Goal: Task Accomplishment & Management: Manage account settings

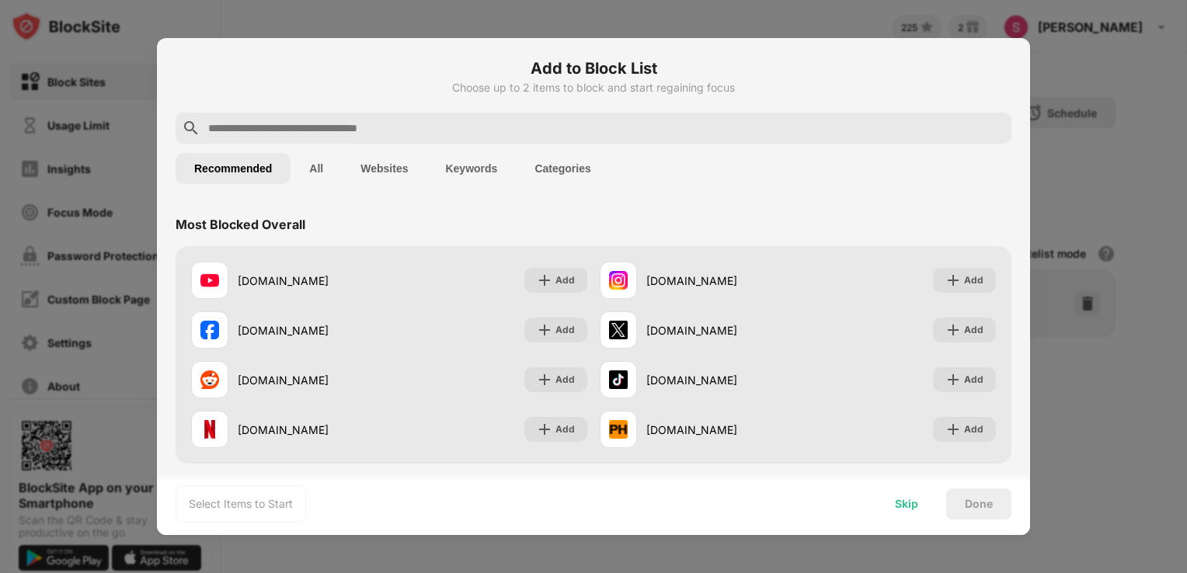
click at [907, 514] on div "Skip" at bounding box center [906, 504] width 61 height 31
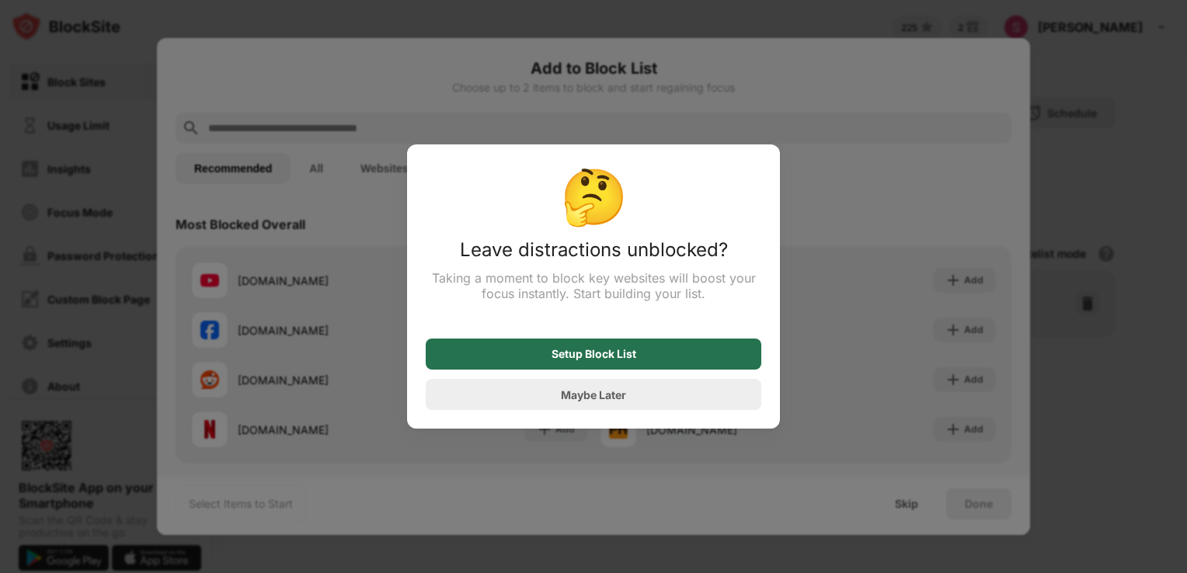
click at [657, 355] on div "Setup Block List" at bounding box center [594, 354] width 336 height 31
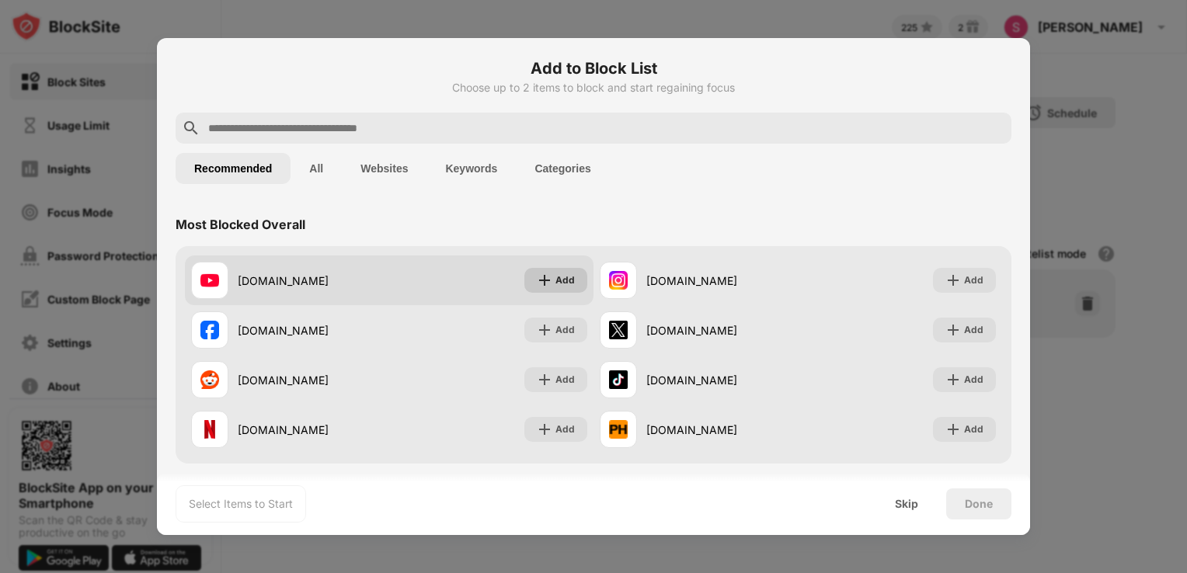
click at [549, 281] on div "Add" at bounding box center [555, 280] width 63 height 25
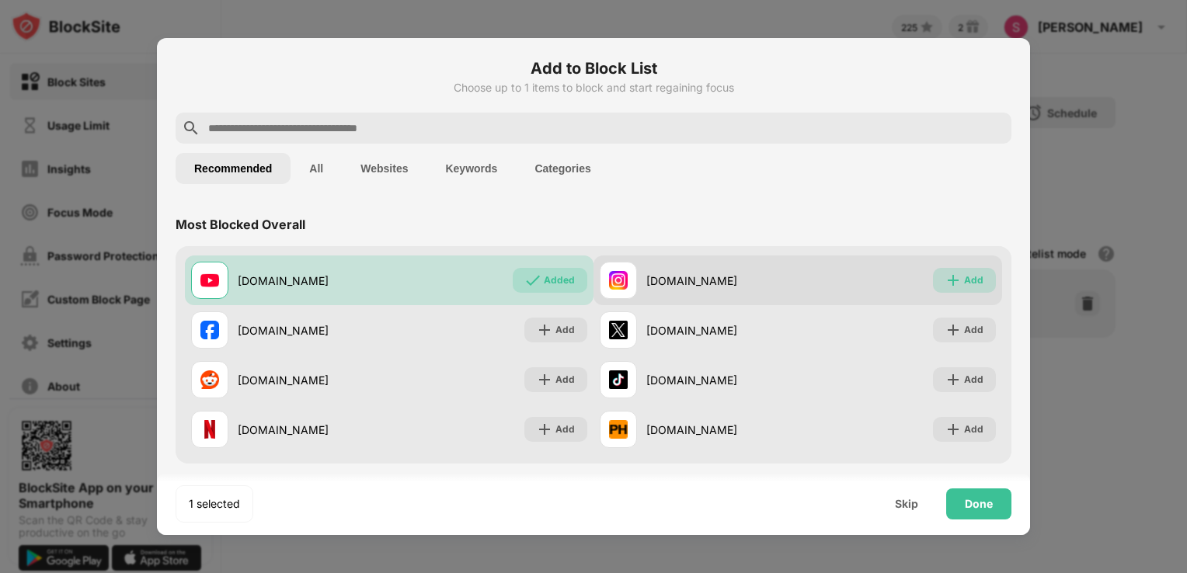
click at [945, 278] on img at bounding box center [953, 281] width 16 height 16
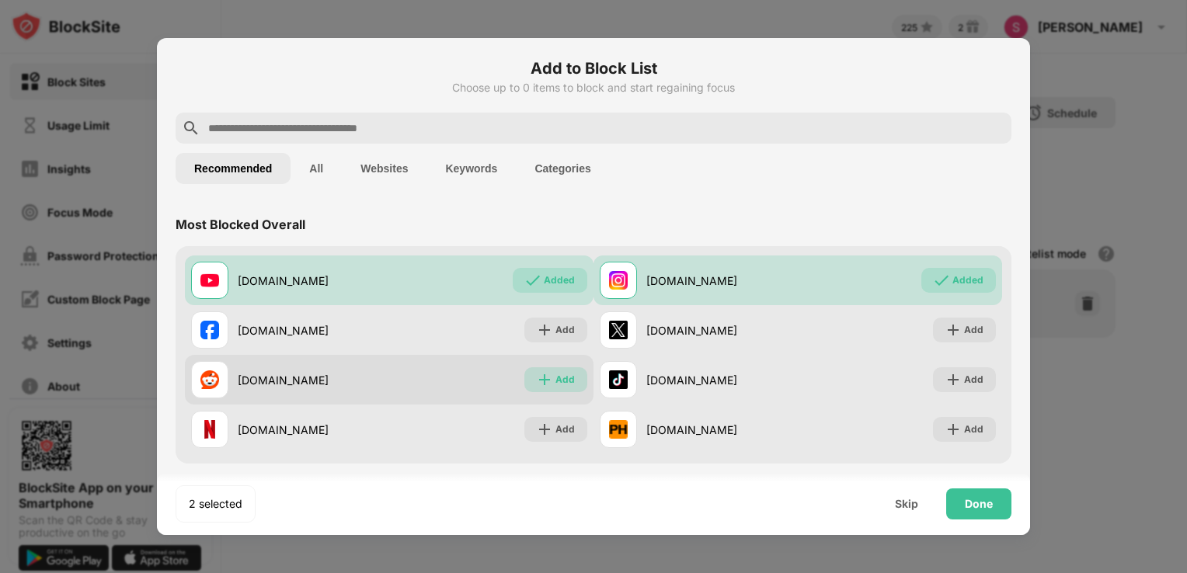
click at [537, 378] on img at bounding box center [545, 380] width 16 height 16
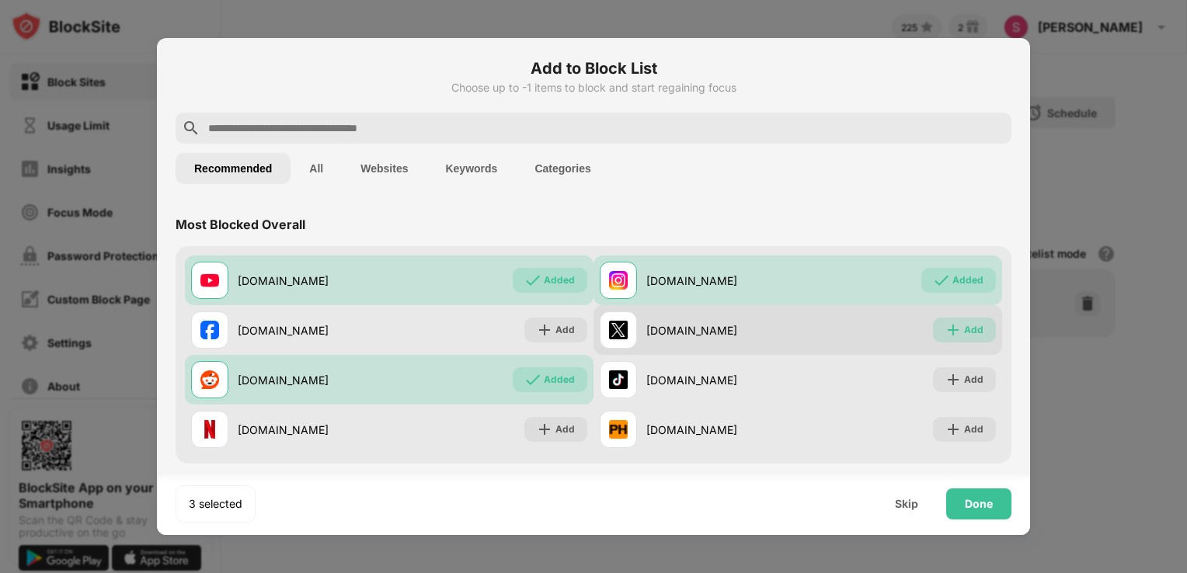
click at [964, 337] on div "Add" at bounding box center [973, 330] width 19 height 16
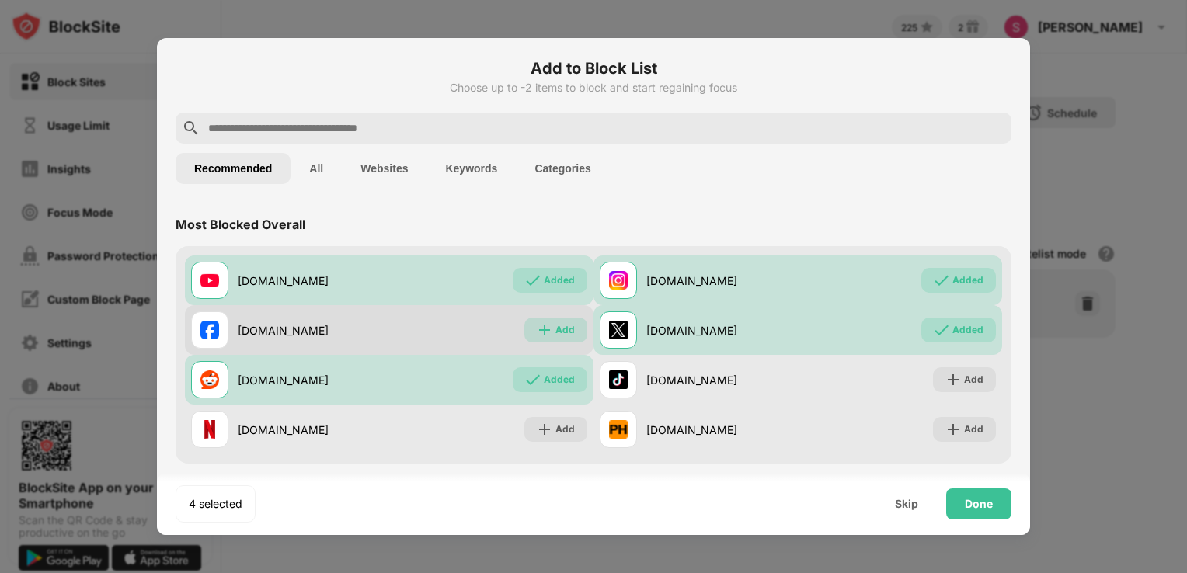
click at [545, 326] on img at bounding box center [545, 330] width 16 height 16
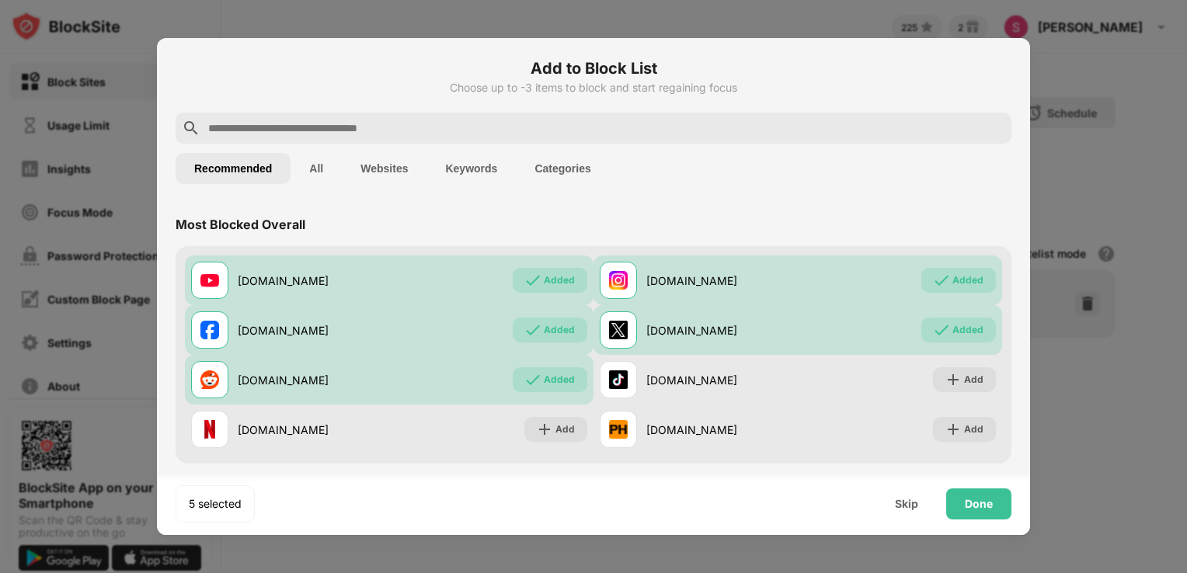
click at [323, 169] on button "All" at bounding box center [316, 168] width 51 height 31
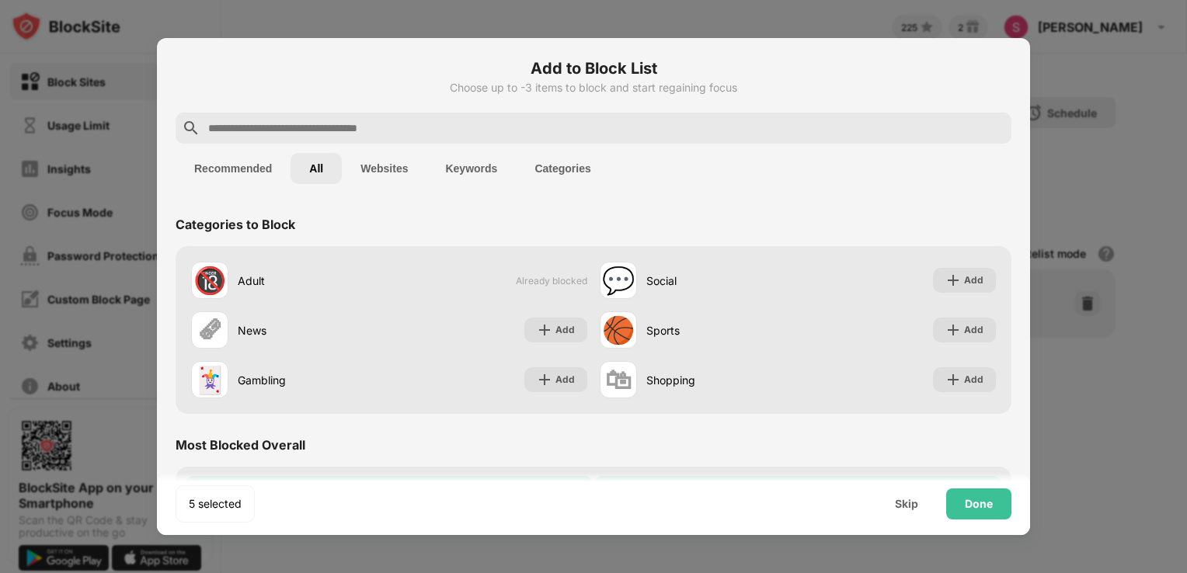
click at [399, 165] on button "Websites" at bounding box center [384, 168] width 85 height 31
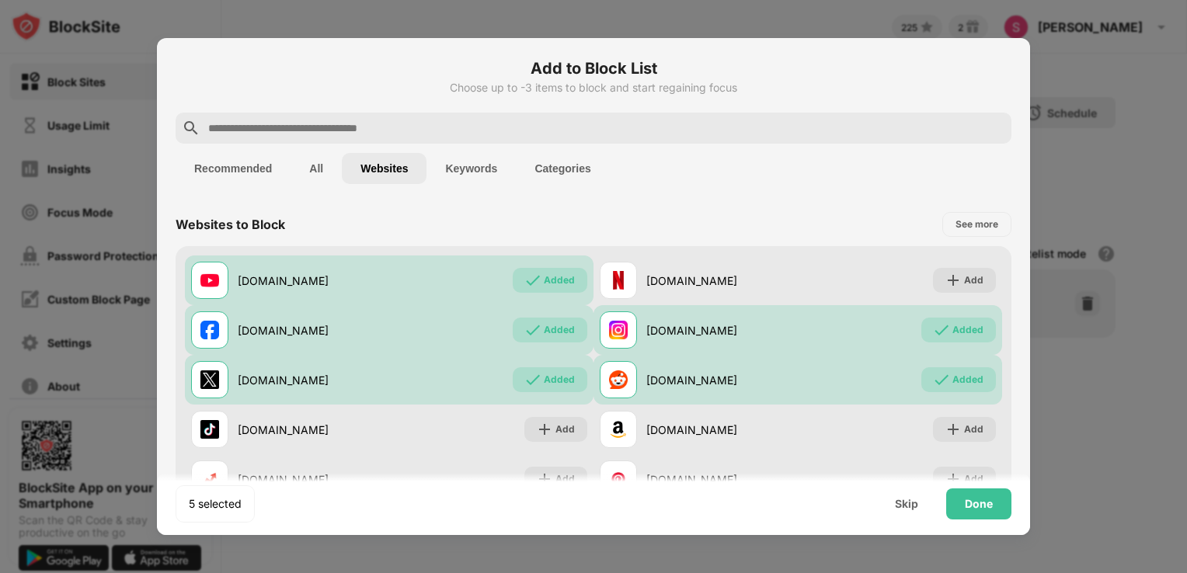
click at [461, 167] on button "Keywords" at bounding box center [471, 168] width 89 height 31
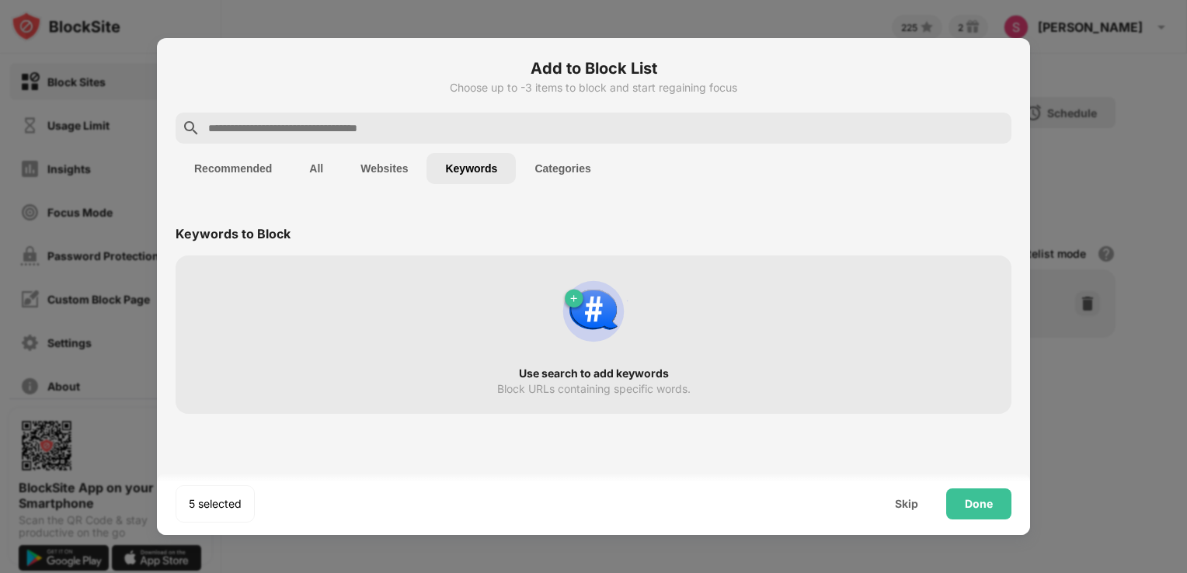
click at [582, 175] on button "Categories" at bounding box center [562, 168] width 93 height 31
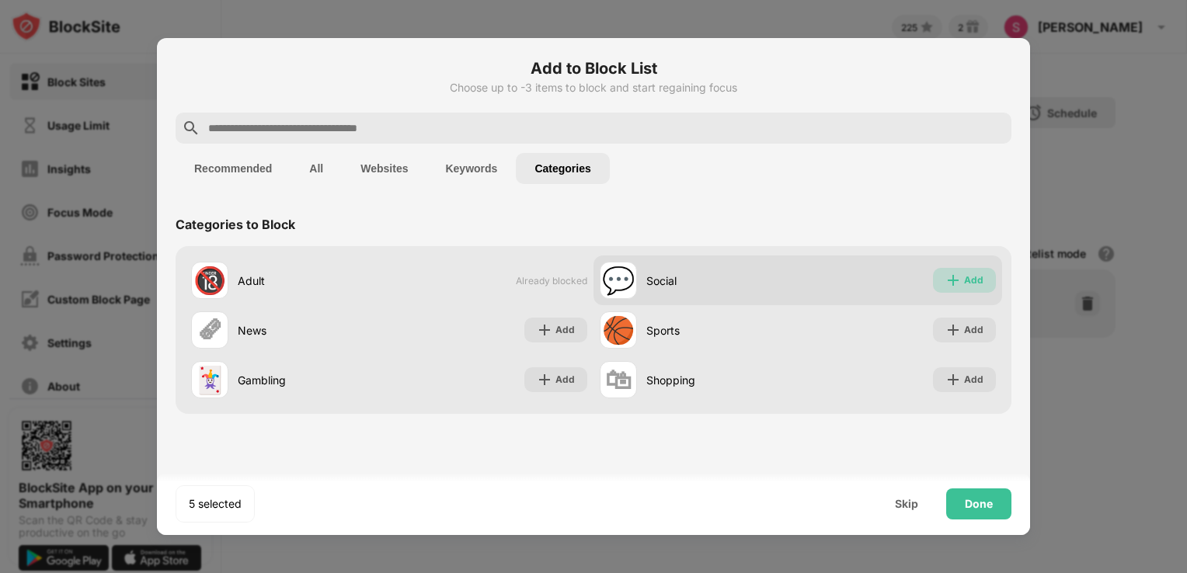
click at [959, 287] on img at bounding box center [953, 281] width 16 height 16
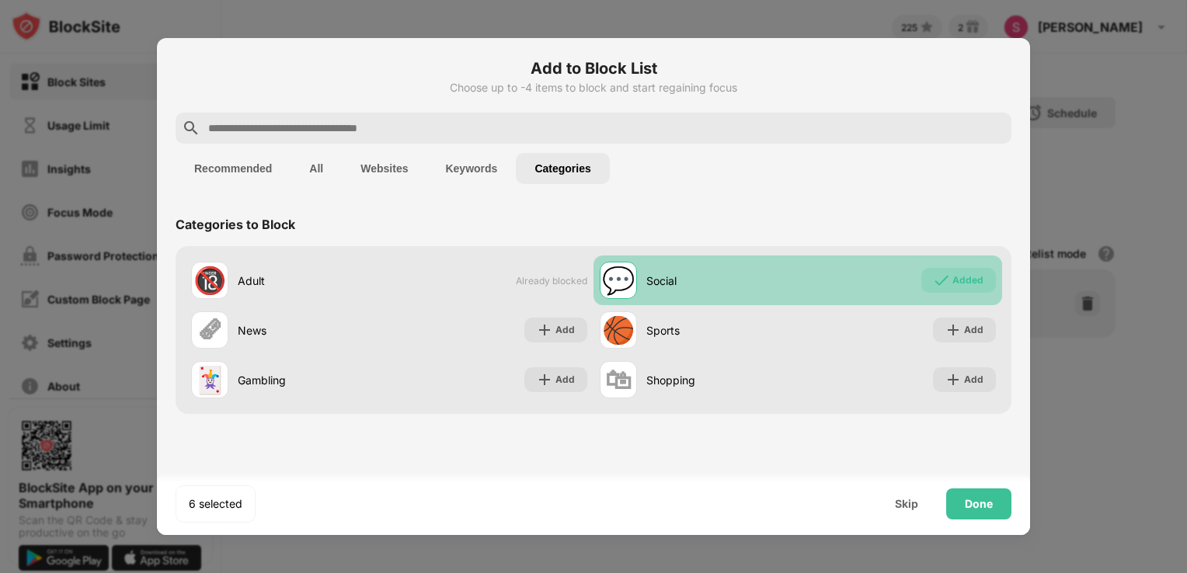
click at [959, 287] on div "Added" at bounding box center [967, 281] width 31 height 16
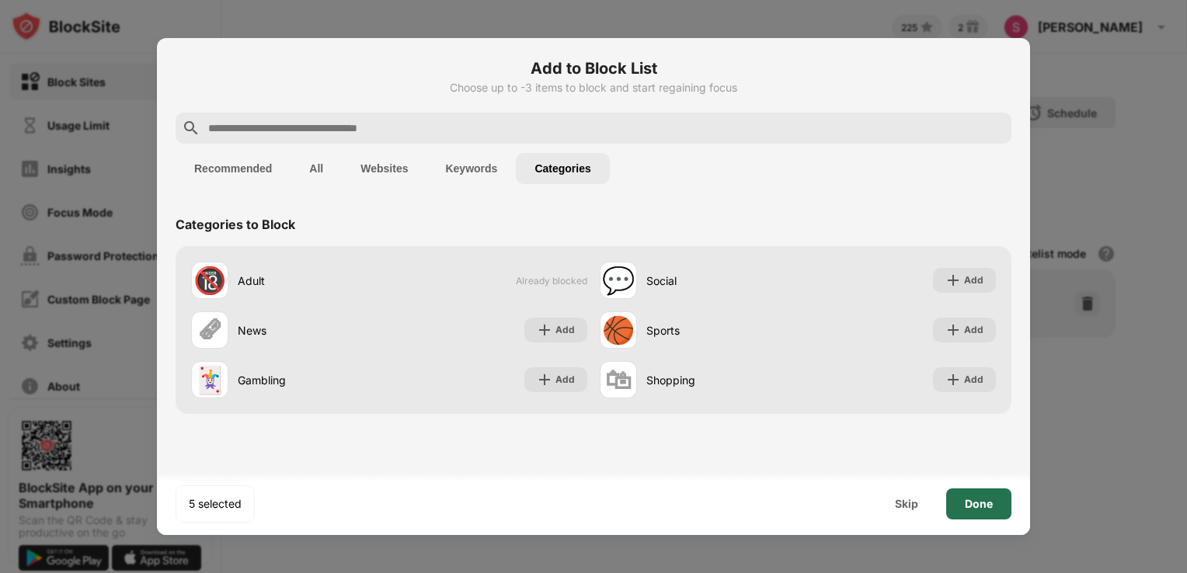
click at [982, 510] on div "Done" at bounding box center [979, 504] width 28 height 12
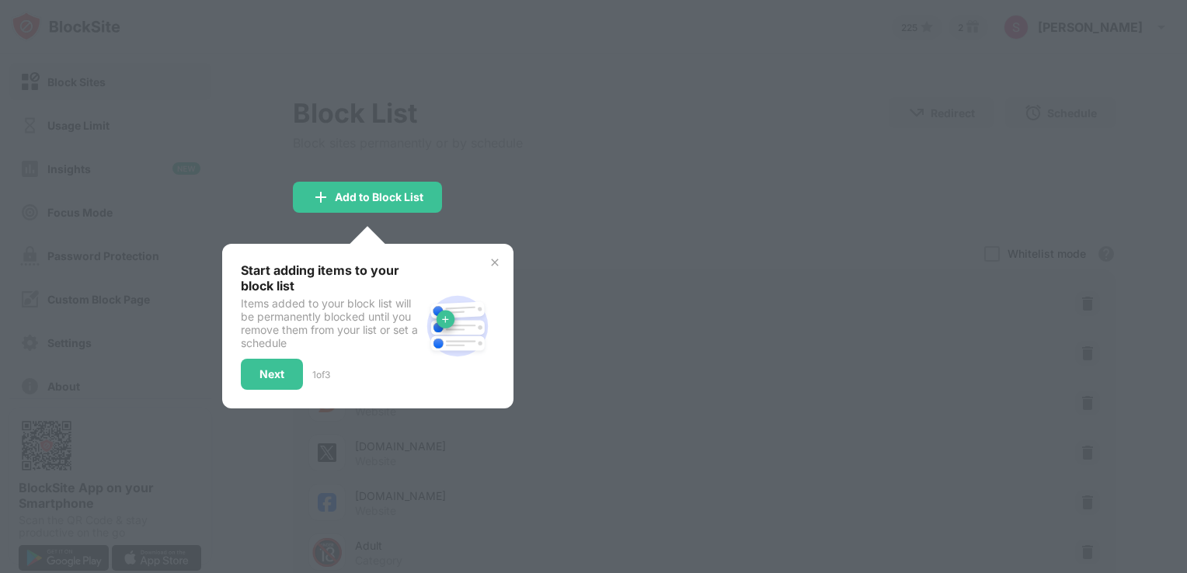
click at [597, 236] on div at bounding box center [593, 286] width 1187 height 573
click at [494, 266] on img at bounding box center [495, 262] width 12 height 12
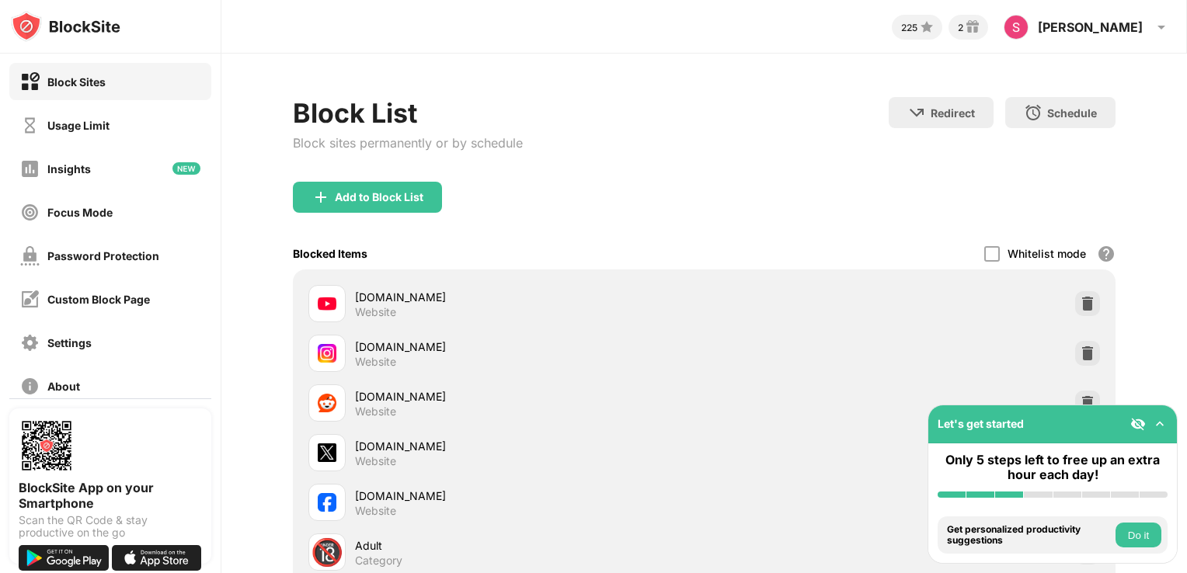
scroll to position [144, 0]
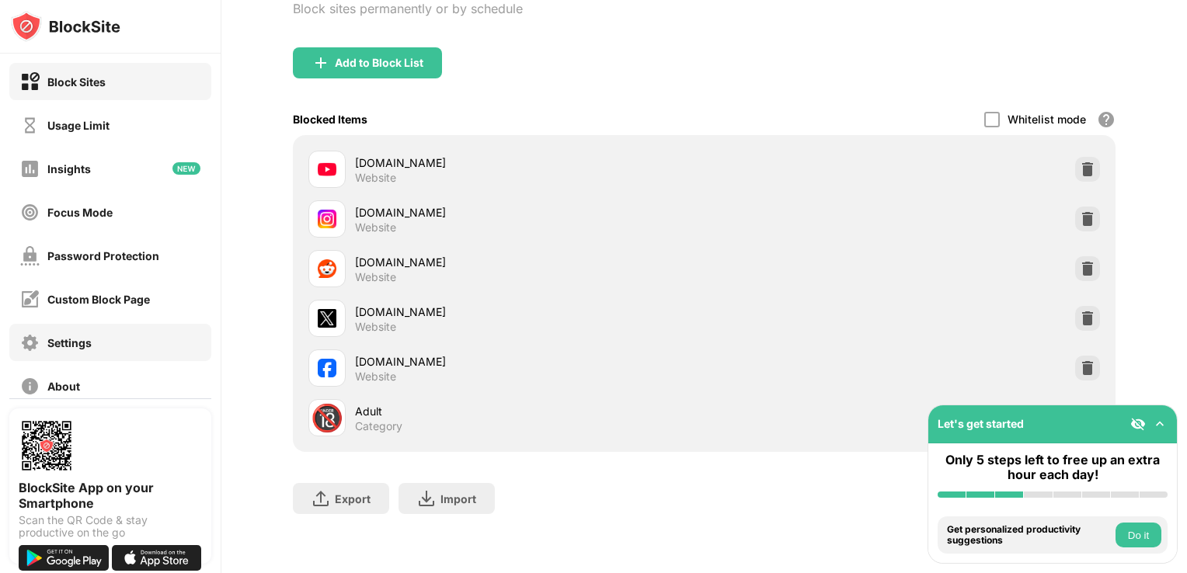
click at [122, 337] on div "Settings" at bounding box center [110, 342] width 202 height 37
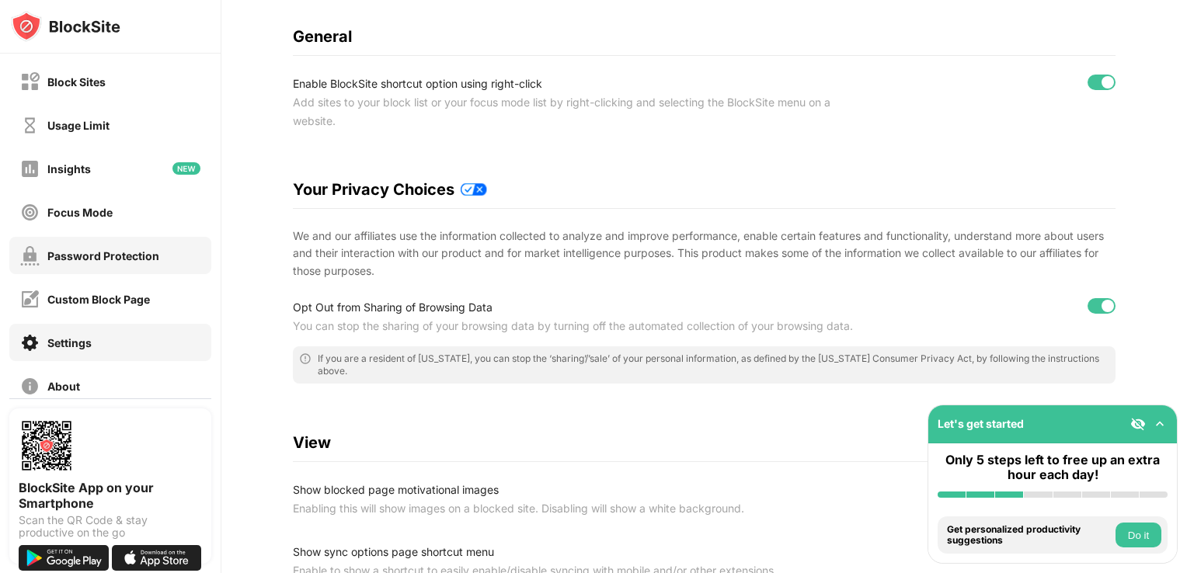
click at [93, 256] on div "Password Protection" at bounding box center [103, 255] width 112 height 13
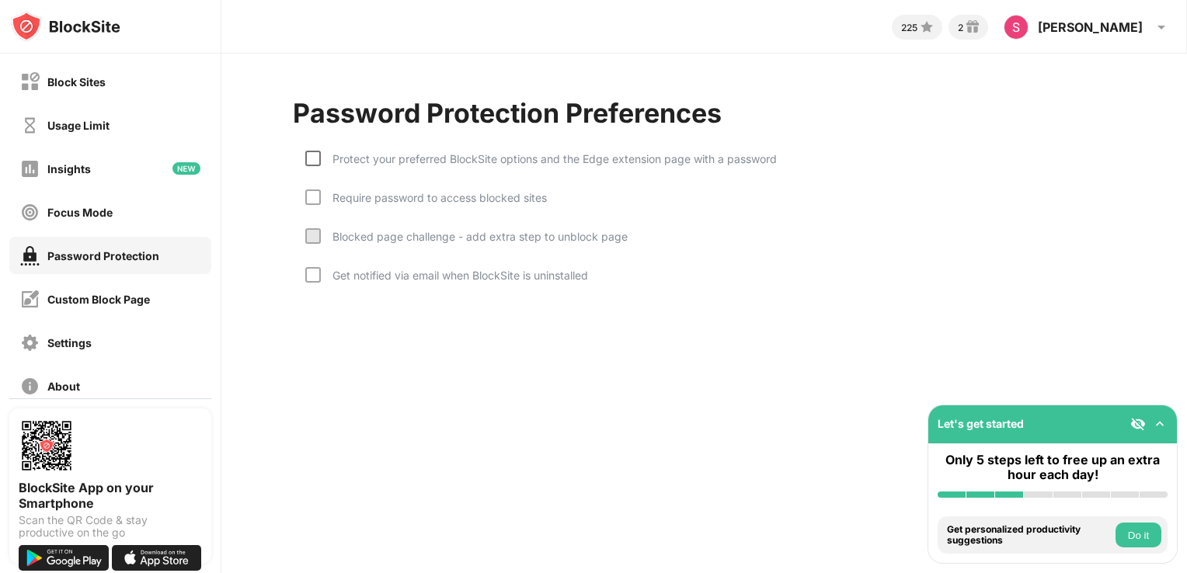
click at [311, 160] on div at bounding box center [313, 159] width 16 height 16
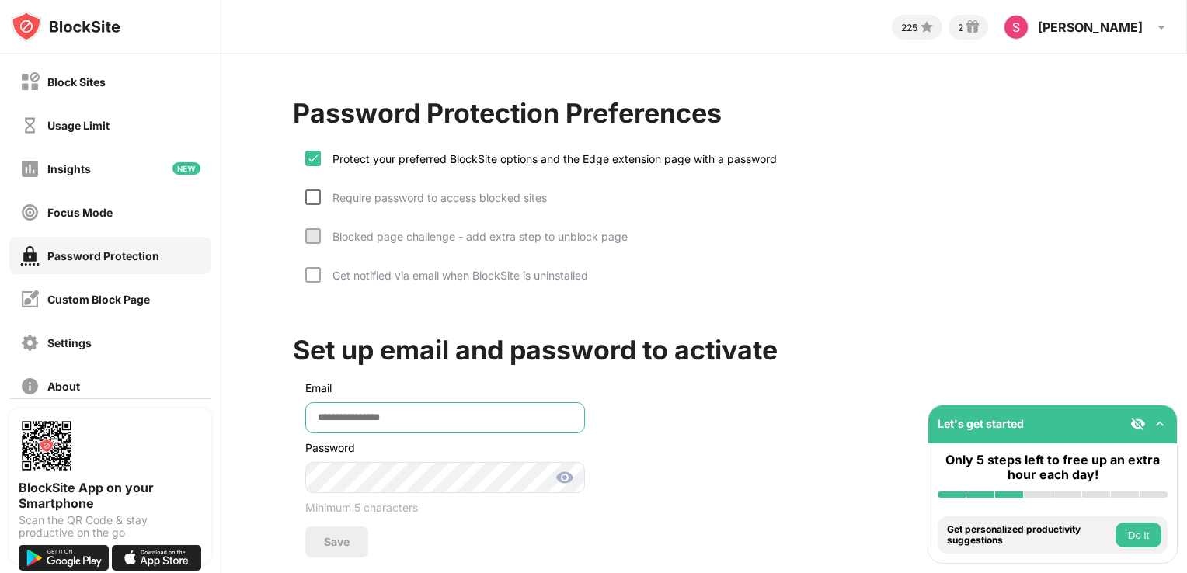
type input "**********"
click at [311, 190] on div at bounding box center [313, 198] width 16 height 16
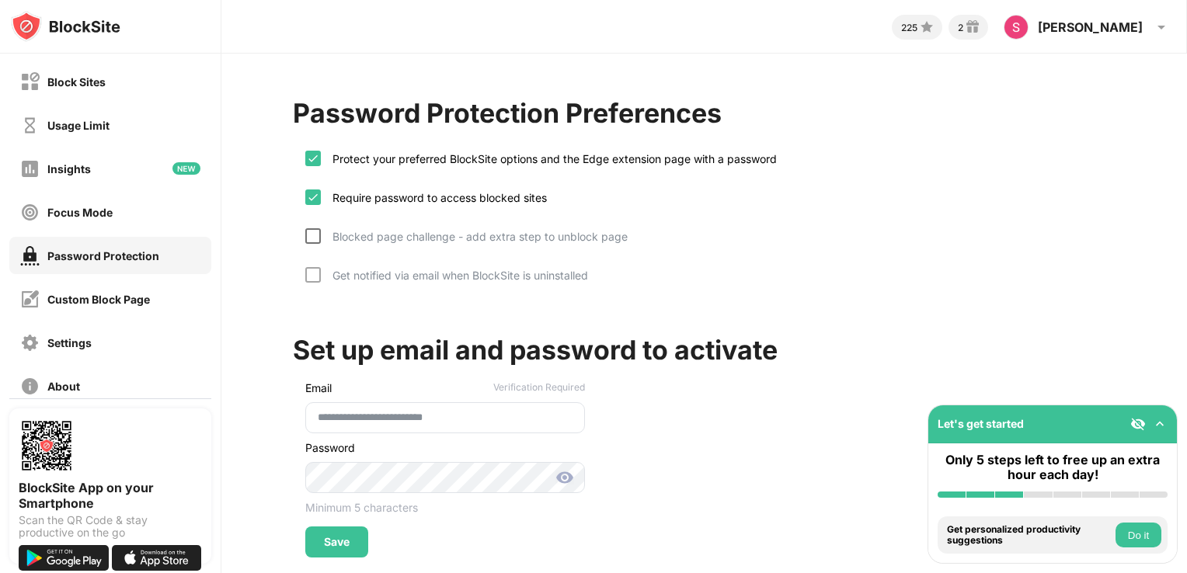
click at [311, 240] on div at bounding box center [313, 236] width 16 height 16
click at [311, 267] on div at bounding box center [313, 275] width 16 height 16
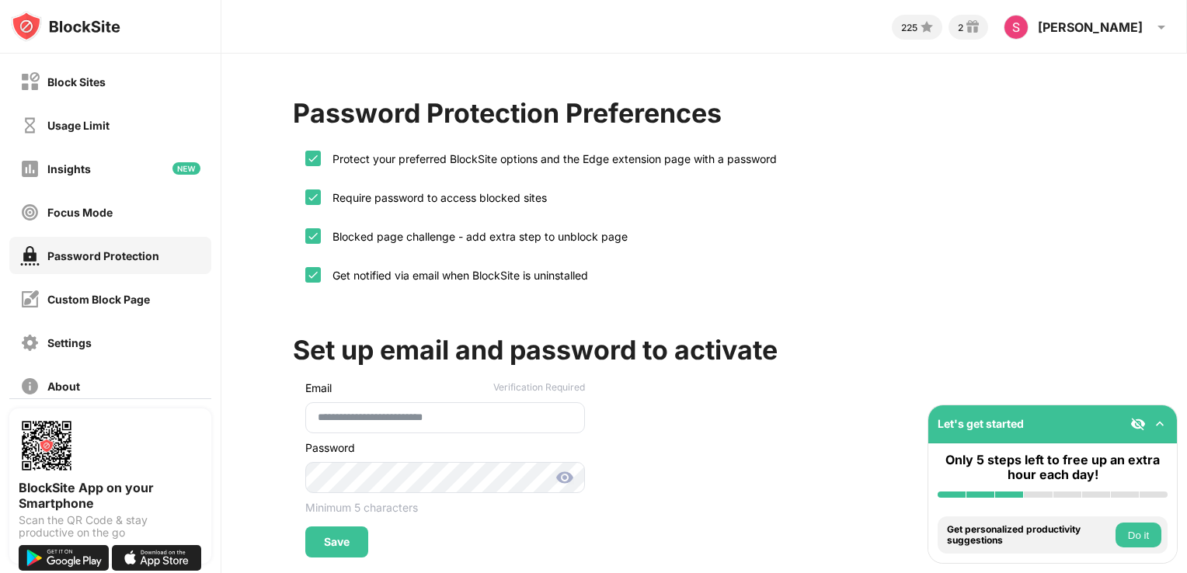
click at [557, 473] on img at bounding box center [564, 477] width 19 height 19
click at [343, 536] on div "Save" at bounding box center [337, 542] width 26 height 12
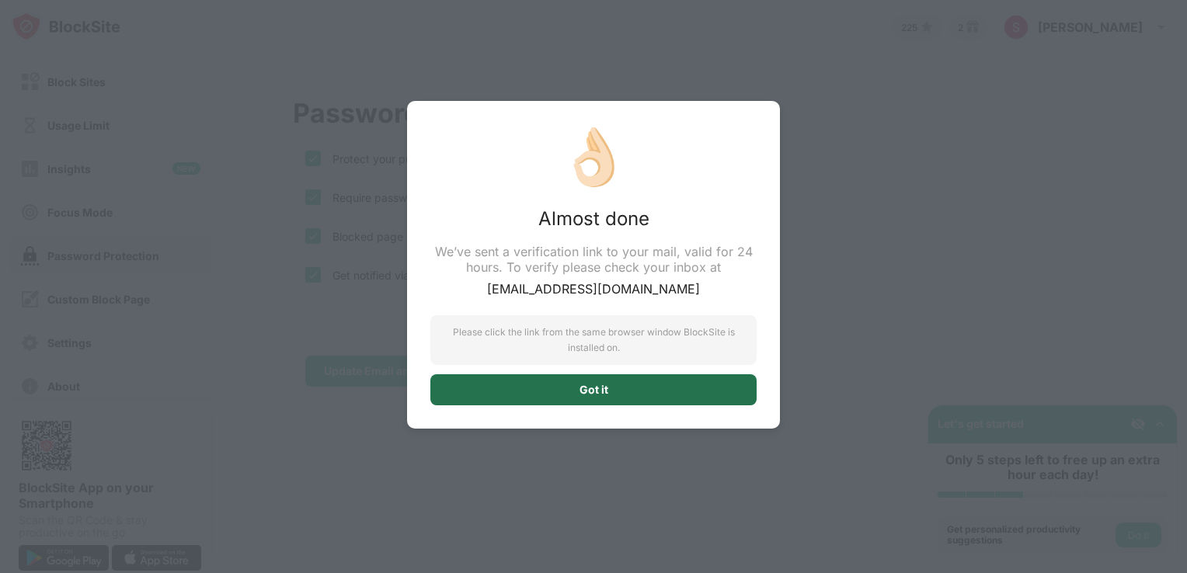
click at [663, 381] on div "Got it" at bounding box center [593, 389] width 326 height 31
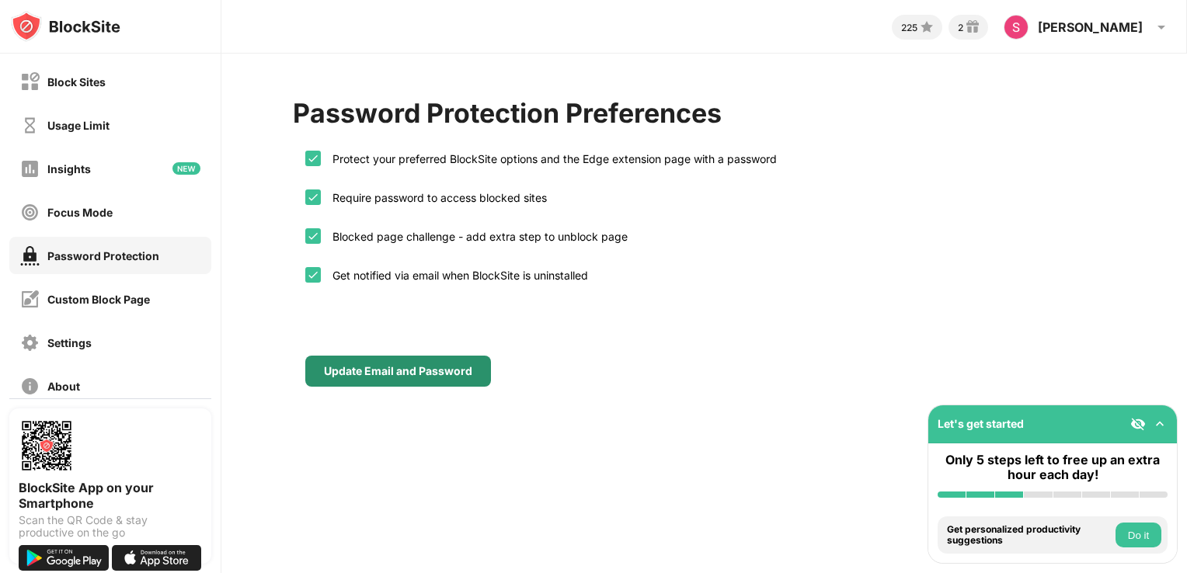
click at [449, 373] on div "Update Email and Password" at bounding box center [398, 371] width 148 height 12
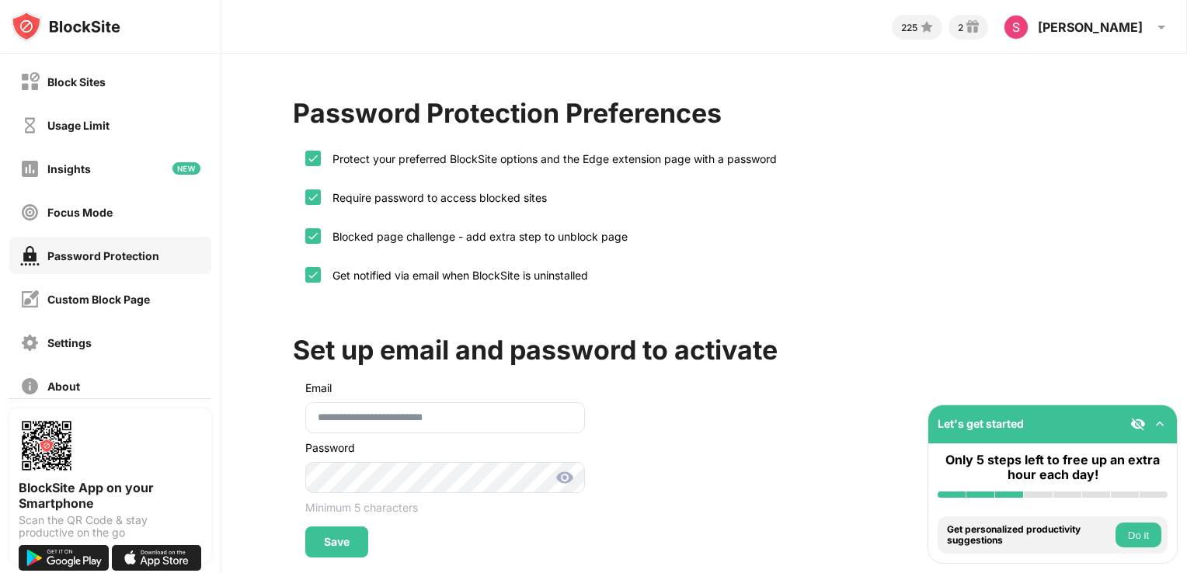
scroll to position [36, 0]
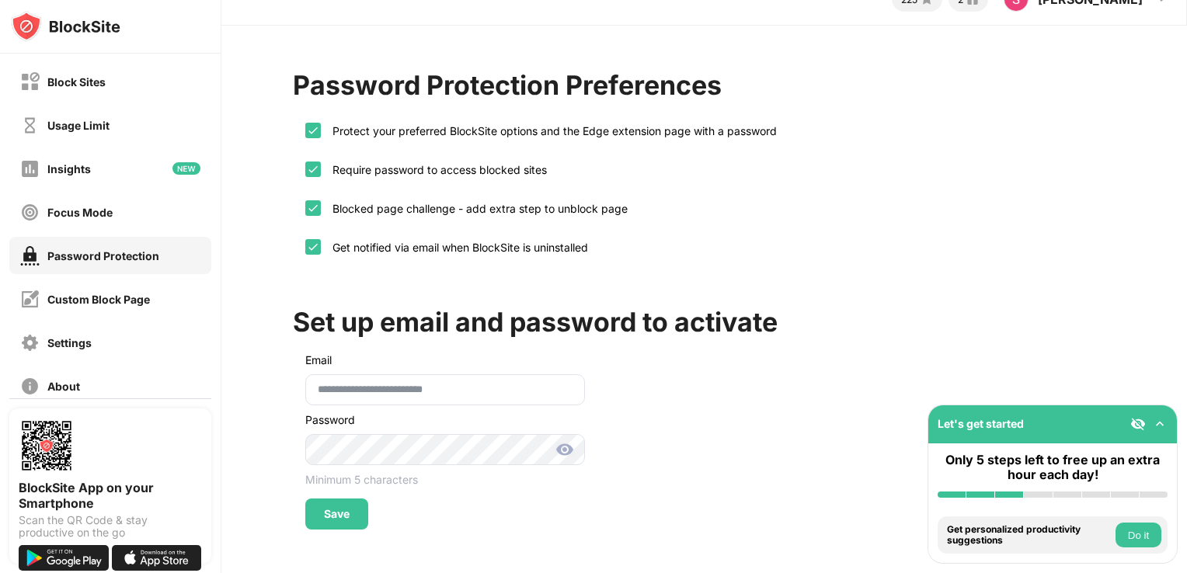
click at [356, 524] on div "**********" at bounding box center [704, 300] width 966 height 548
click at [338, 522] on div "**********" at bounding box center [704, 300] width 966 height 548
click at [353, 500] on div "Save" at bounding box center [336, 514] width 63 height 31
